Goal: Find specific page/section

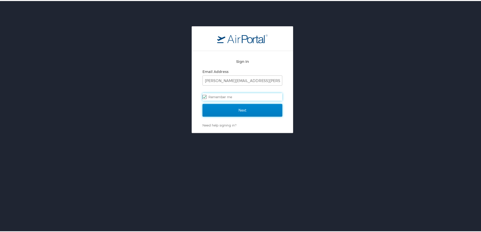
click at [239, 110] on input "Next" at bounding box center [242, 109] width 80 height 13
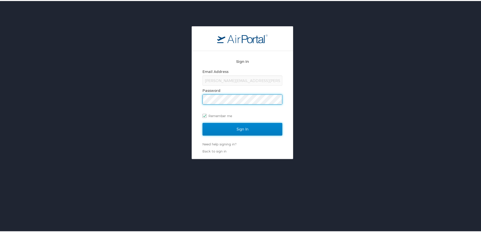
click at [242, 130] on input "Sign In" at bounding box center [242, 128] width 80 height 13
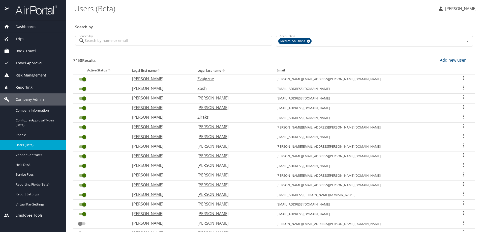
click at [90, 42] on input "Search by" at bounding box center [178, 41] width 187 height 10
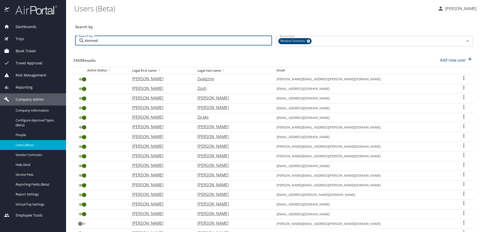
type input "Kennedy"
checkbox input "false"
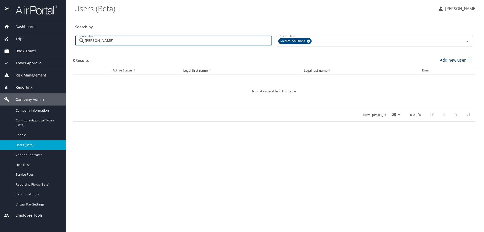
drag, startPoint x: 109, startPoint y: 43, endPoint x: 79, endPoint y: 40, distance: 30.5
click at [79, 40] on div "Kennedy Mc Search by" at bounding box center [173, 41] width 197 height 10
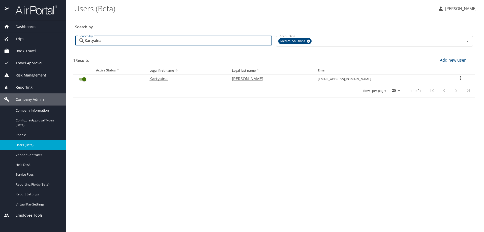
drag, startPoint x: 103, startPoint y: 42, endPoint x: 29, endPoint y: 31, distance: 75.0
click at [29, 31] on div "Dashboards AirPortal 360™ Manager My Travel Dashboard Trips Airtinerary® Lookup…" at bounding box center [242, 116] width 484 height 232
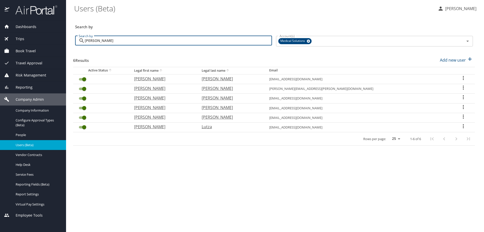
type input "Janell"
